Goal: Find specific page/section: Find specific page/section

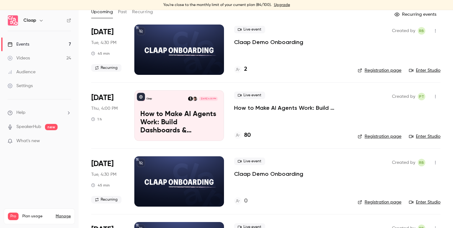
scroll to position [49, 0]
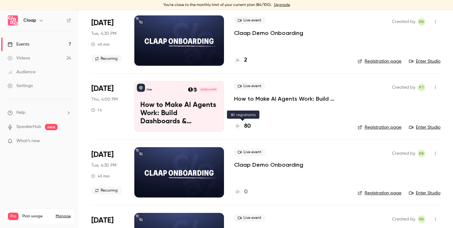
click at [249, 125] on h4 "80" at bounding box center [247, 126] width 7 height 8
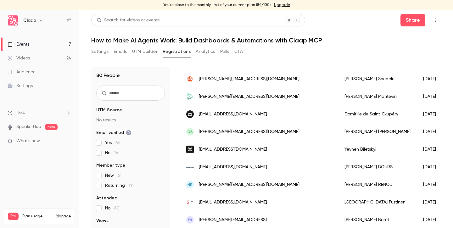
scroll to position [57, 0]
